Goal: Find specific page/section

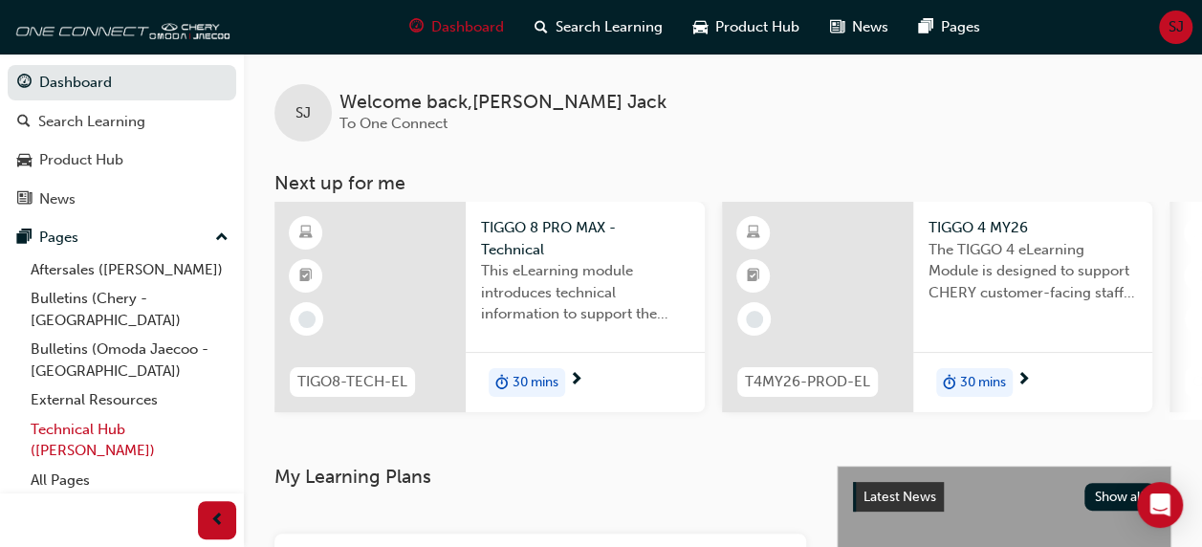
click at [98, 272] on link "Technical Hub ([PERSON_NAME])" at bounding box center [129, 440] width 213 height 51
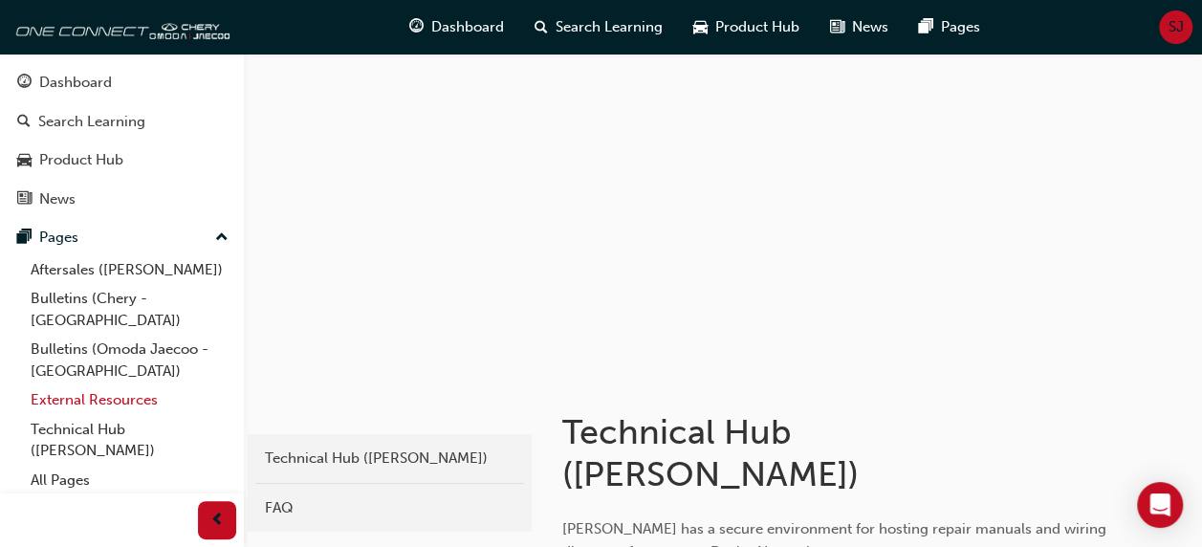
click at [92, 272] on link "External Resources" at bounding box center [129, 400] width 213 height 30
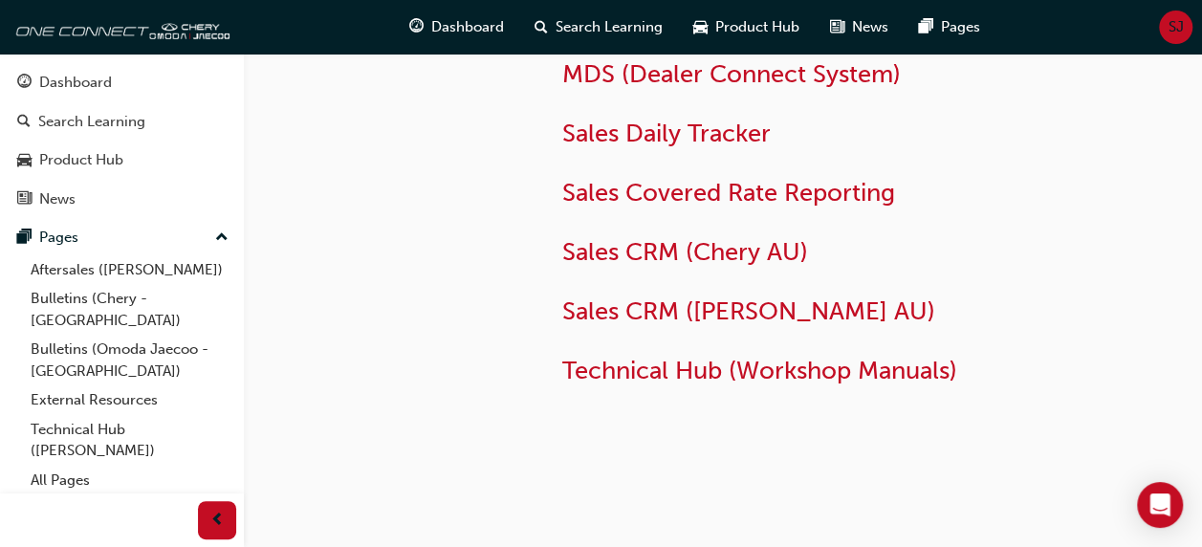
scroll to position [252, 0]
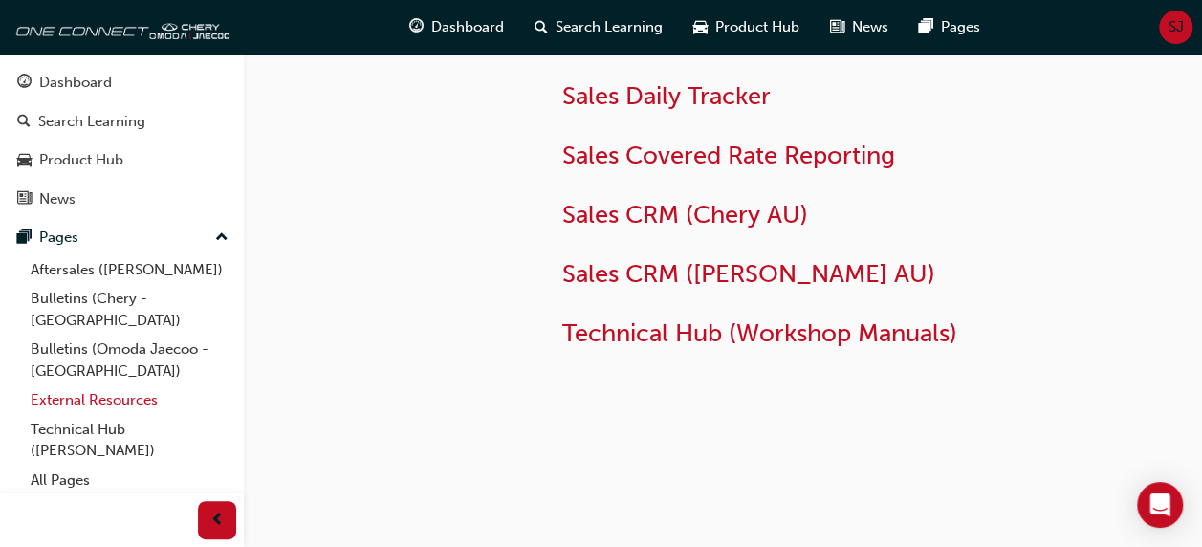
click at [107, 272] on link "External Resources" at bounding box center [129, 400] width 213 height 30
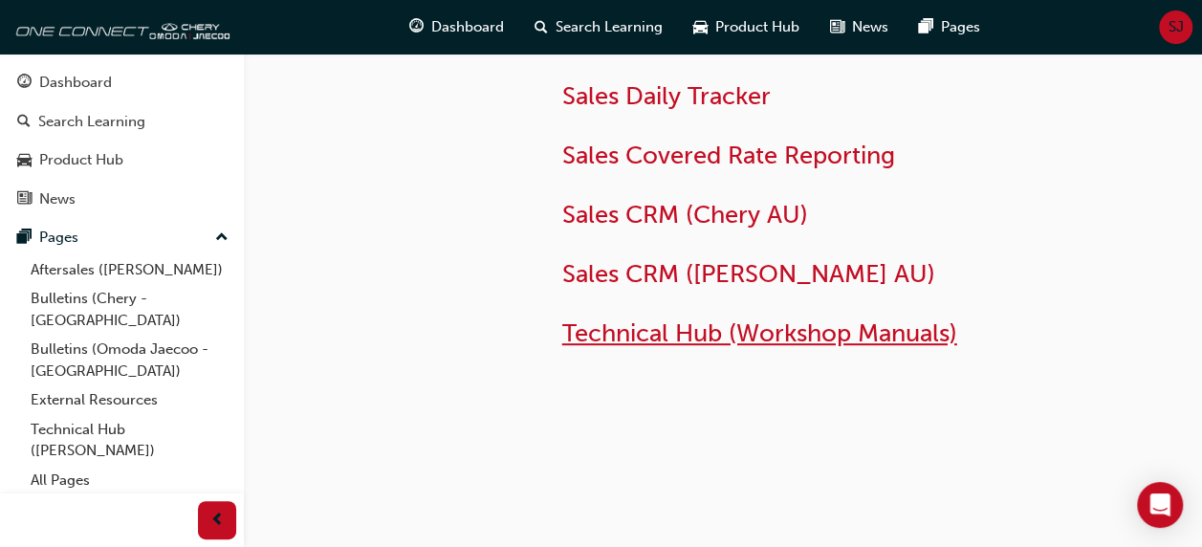
click at [607, 272] on span "Technical Hub (Workshop Manuals)" at bounding box center [759, 333] width 395 height 30
